Goal: Find specific fact: Find specific fact

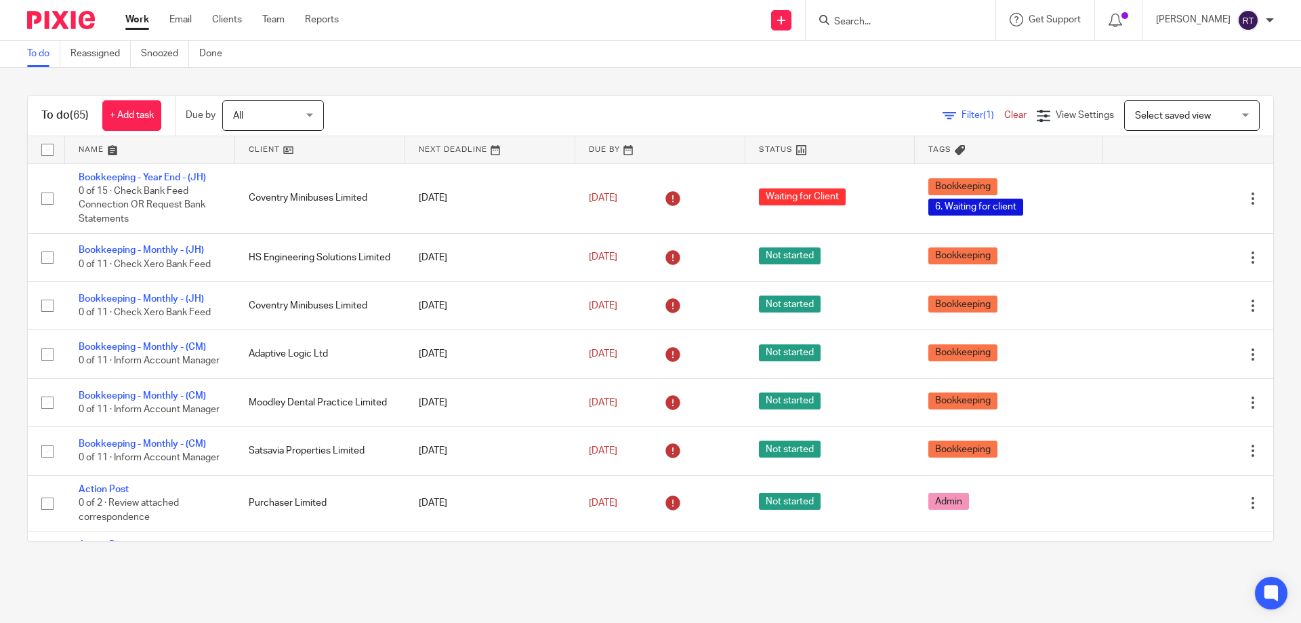
click at [947, 20] on input "Search" at bounding box center [894, 22] width 122 height 12
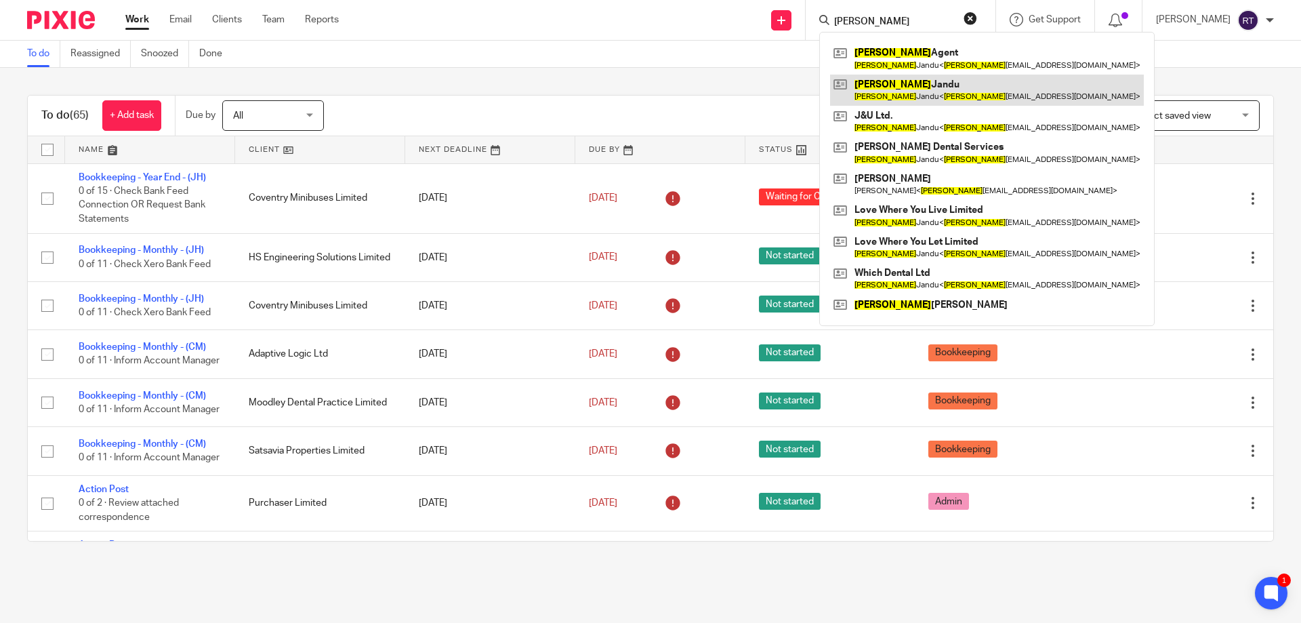
type input "hardeep"
click at [970, 90] on link at bounding box center [987, 90] width 314 height 31
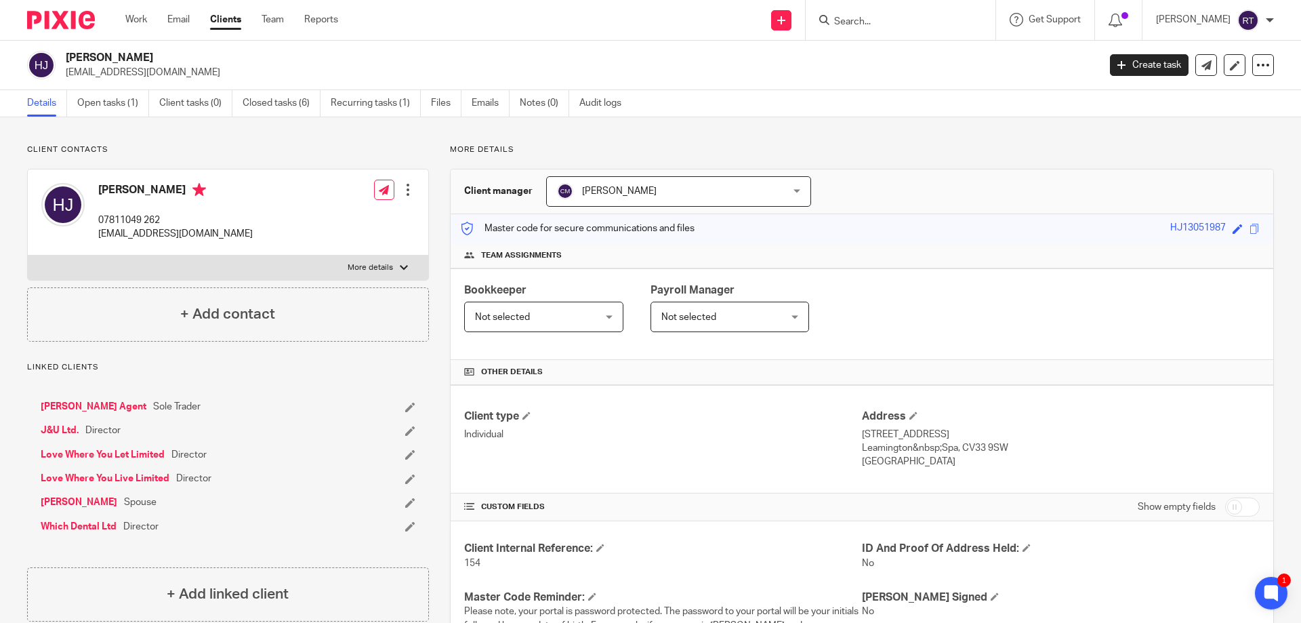
click at [872, 24] on input "Search" at bounding box center [894, 22] width 122 height 12
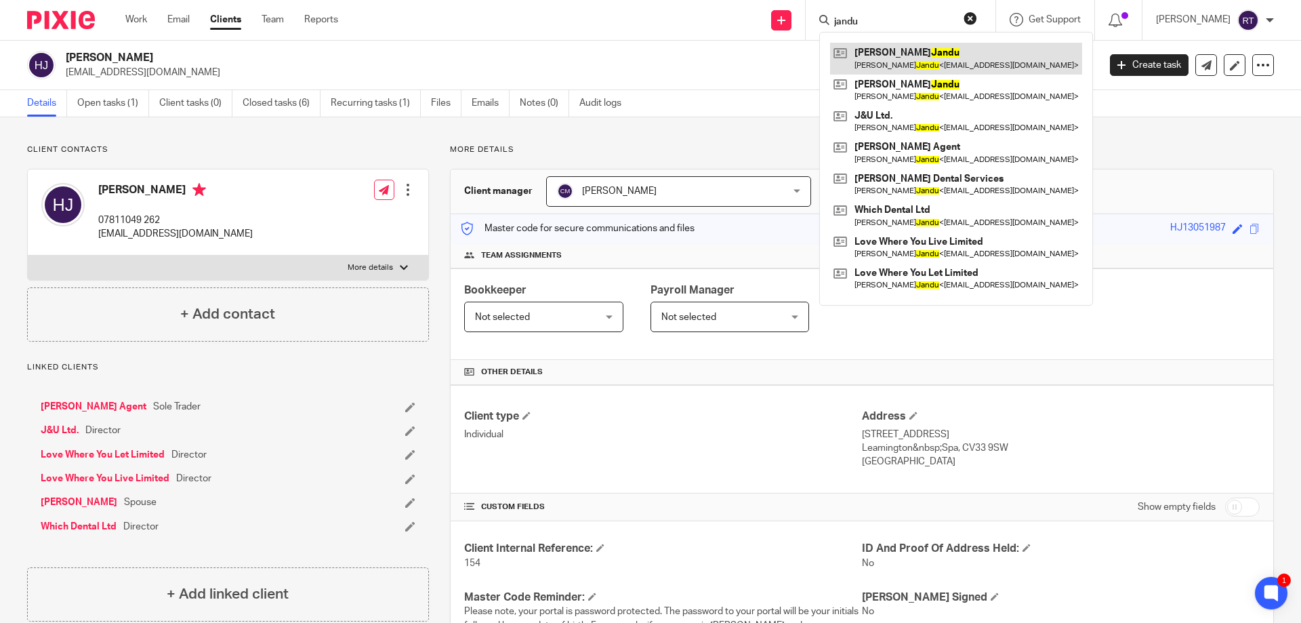
type input "jandu"
click at [911, 51] on link at bounding box center [956, 58] width 252 height 31
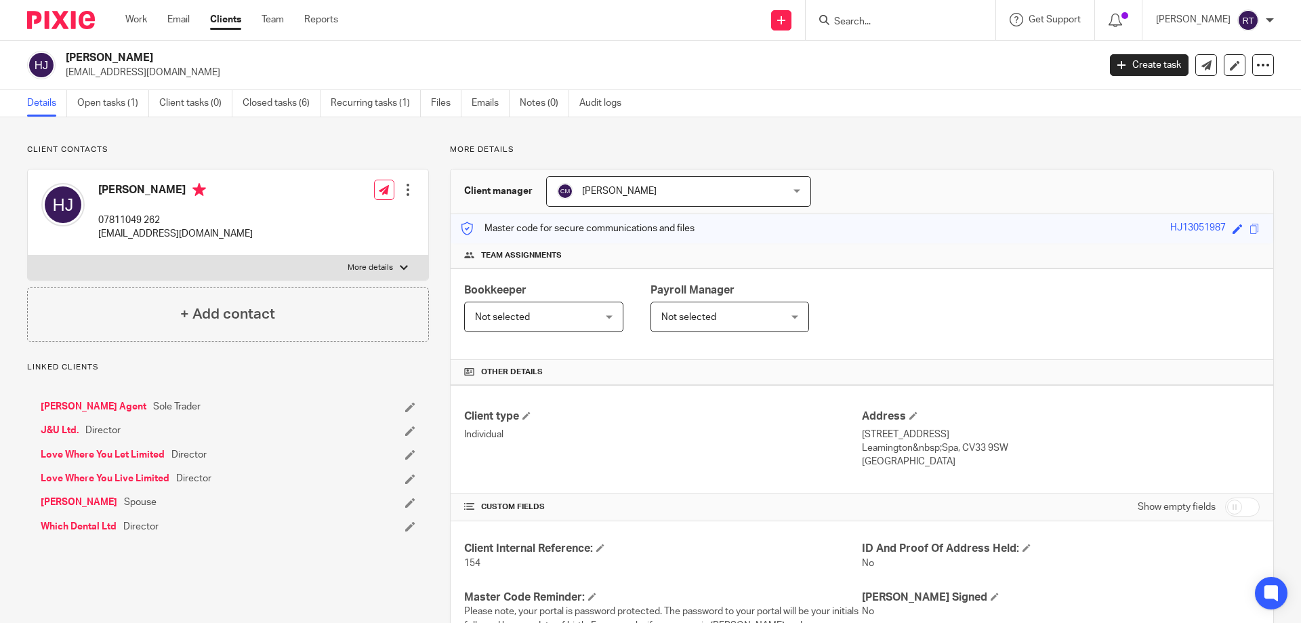
scroll to position [241, 0]
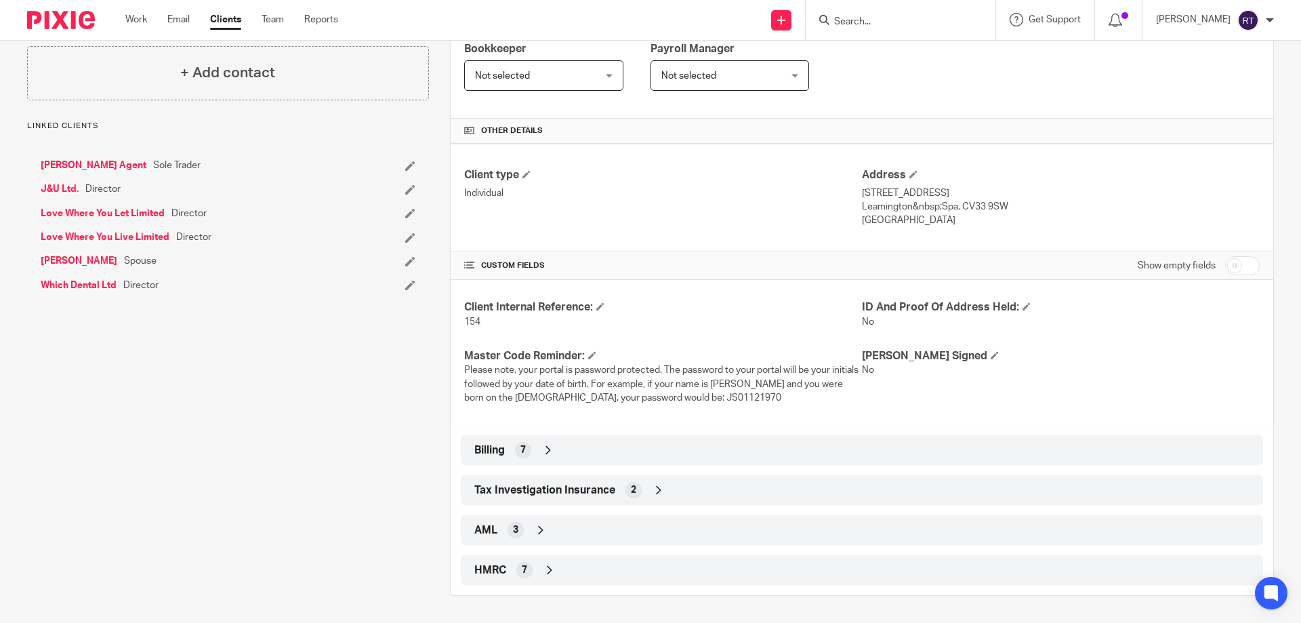
click at [491, 572] on span "HMRC" at bounding box center [490, 570] width 32 height 14
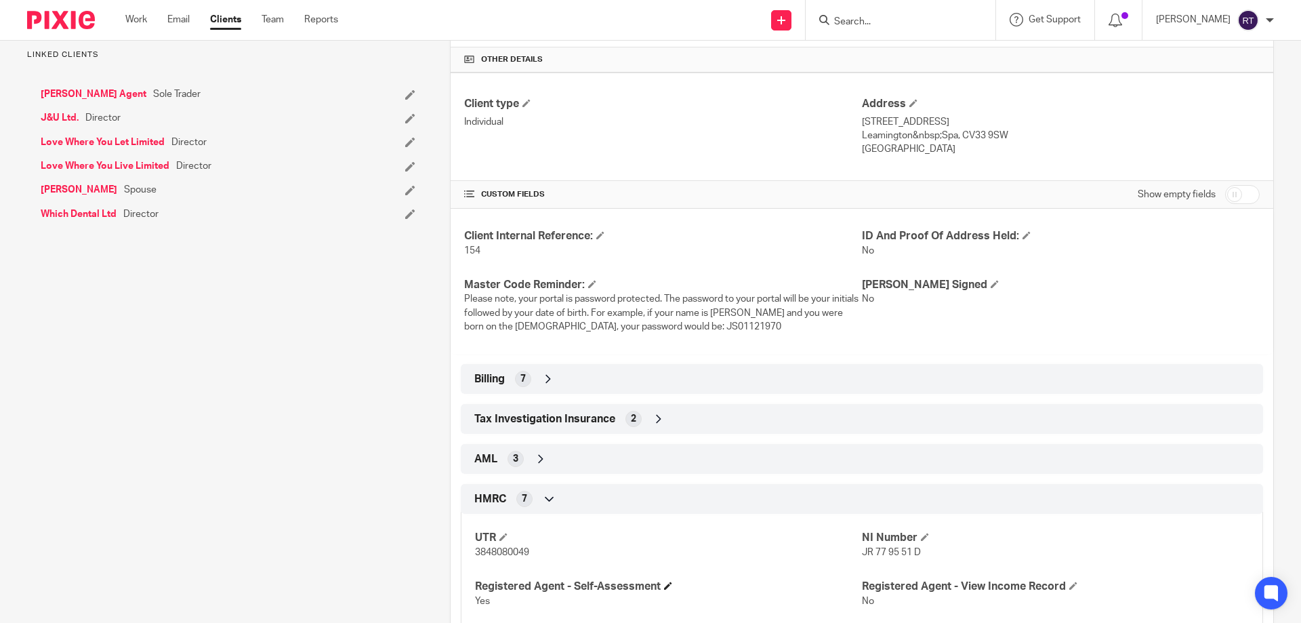
scroll to position [377, 0]
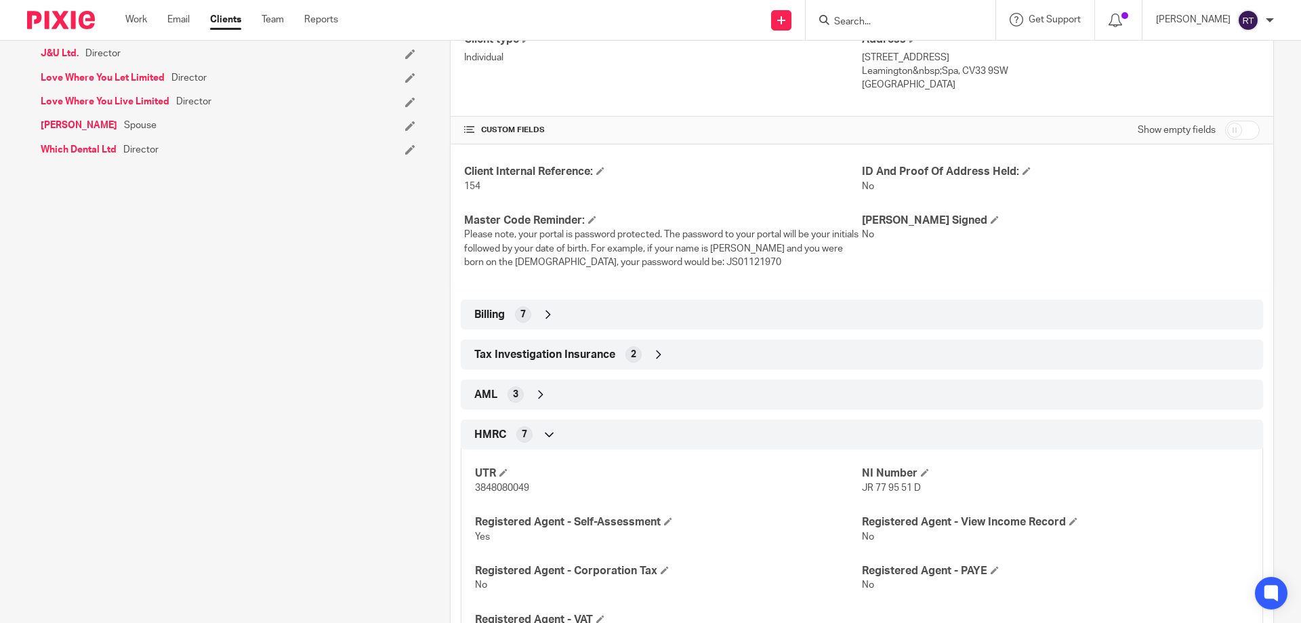
click at [495, 490] on span "3848080049" at bounding box center [502, 487] width 54 height 9
copy span "3848080049"
